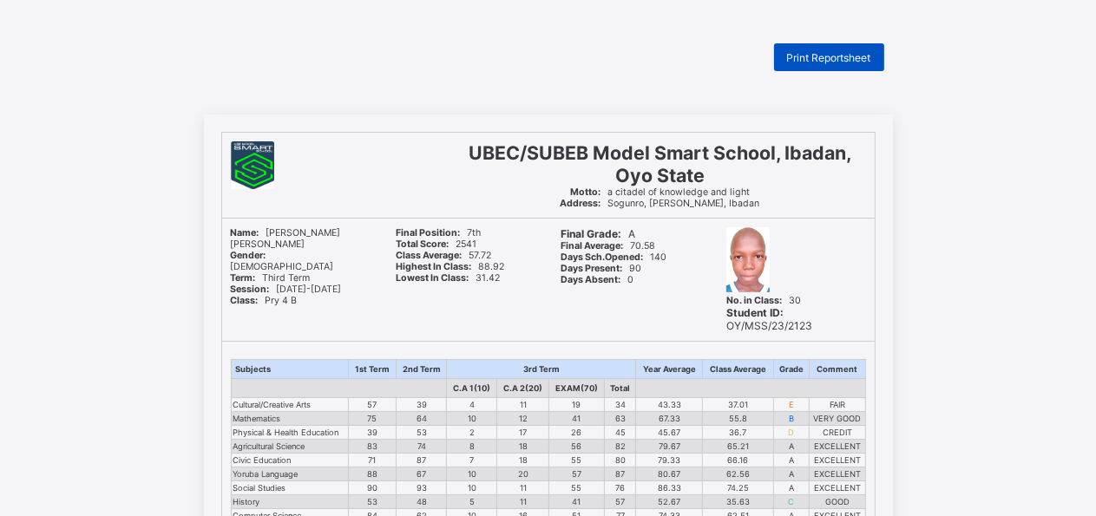
click at [826, 54] on span "Print Reportsheet" at bounding box center [829, 57] width 84 height 13
click at [839, 56] on span "Print Reportsheet" at bounding box center [829, 57] width 84 height 13
click at [809, 61] on span "Print Reportsheet" at bounding box center [829, 57] width 84 height 13
click at [803, 56] on span "Print Reportsheet" at bounding box center [829, 57] width 84 height 13
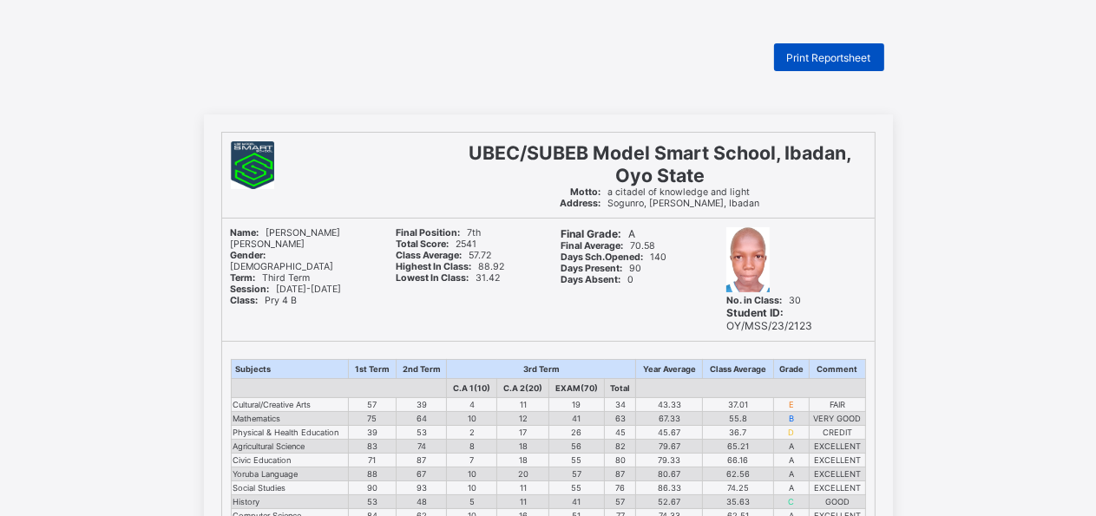
click at [825, 62] on span "Print Reportsheet" at bounding box center [829, 57] width 84 height 13
click at [825, 57] on span "Print Reportsheet" at bounding box center [829, 57] width 84 height 13
click at [837, 60] on span "Print Reportsheet" at bounding box center [829, 57] width 84 height 13
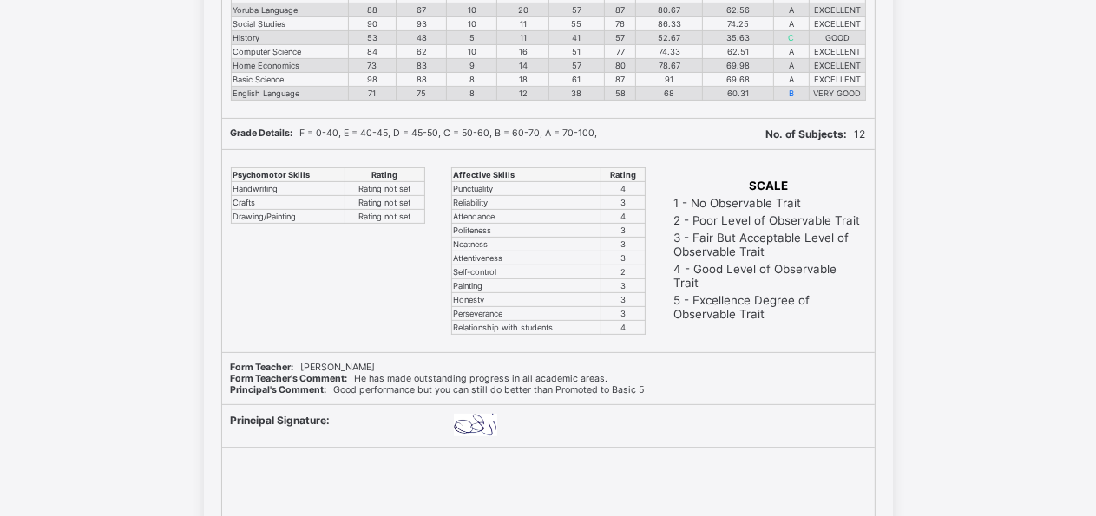
scroll to position [555, 0]
